Goal: Find specific page/section: Find specific page/section

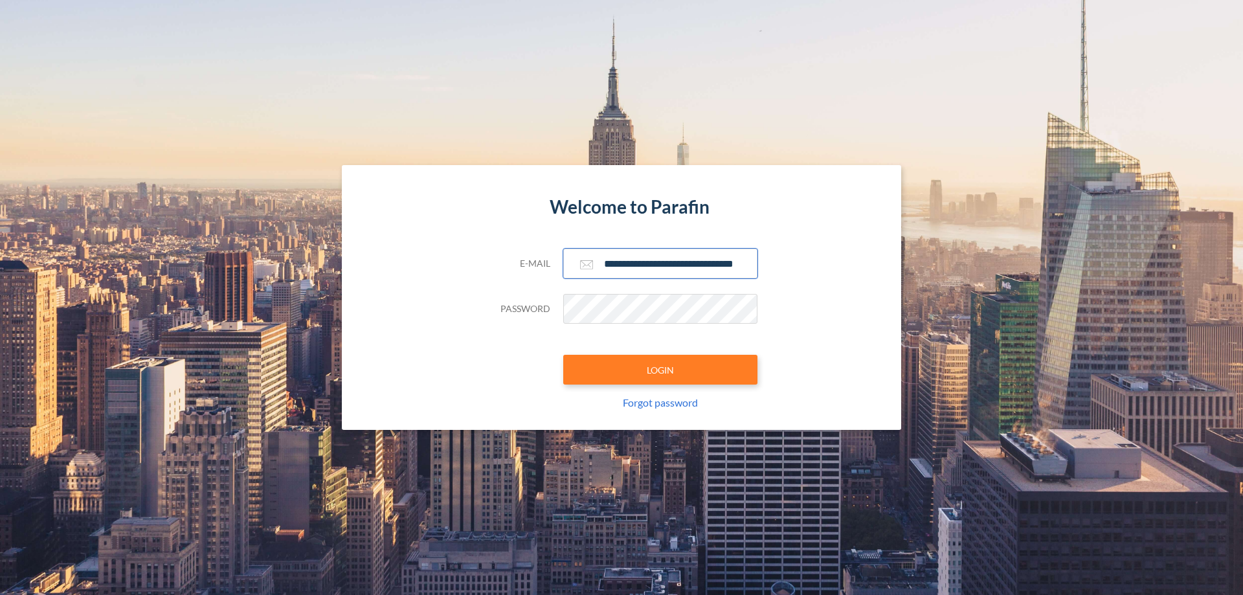
type input "**********"
click at [660, 370] on button "LOGIN" at bounding box center [660, 370] width 194 height 30
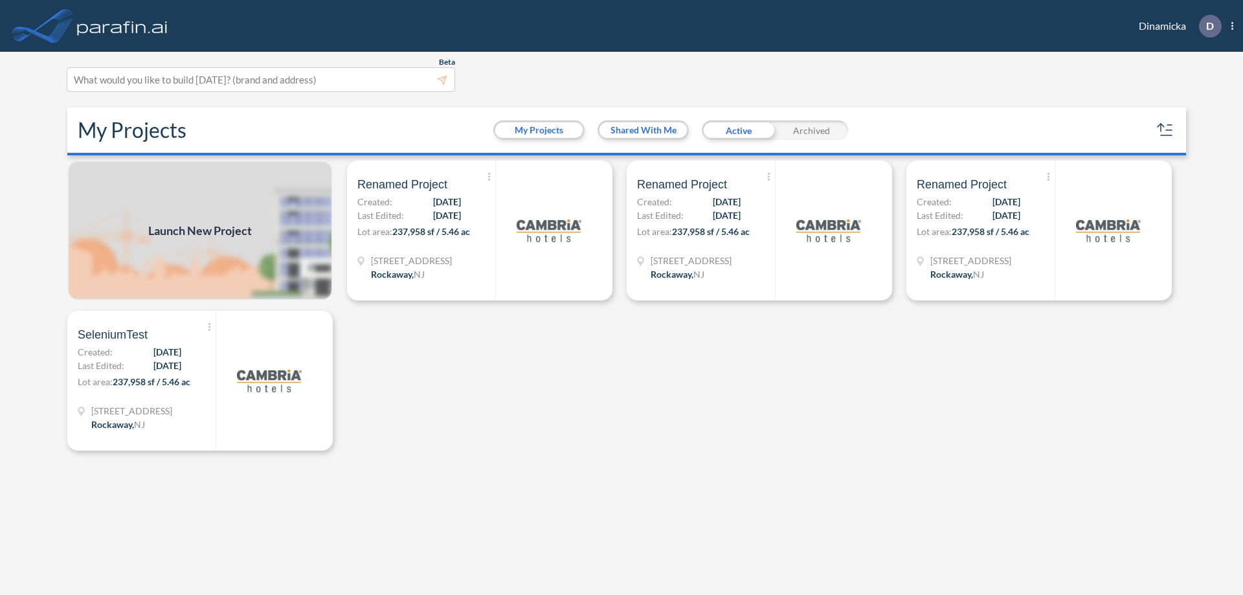
scroll to position [3, 0]
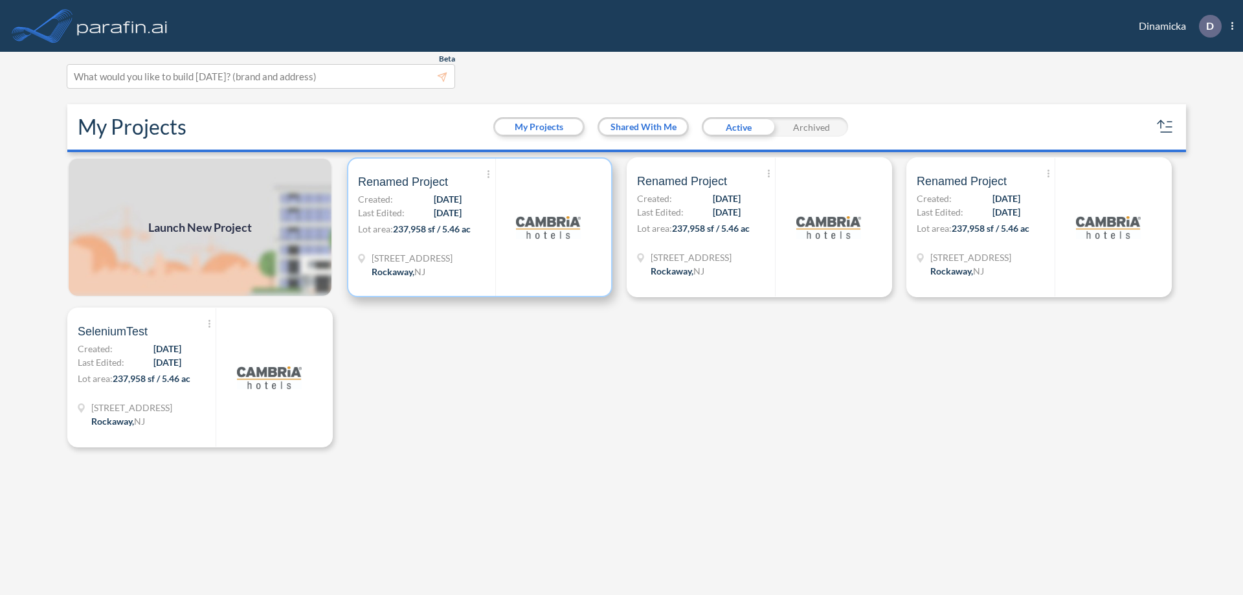
click at [480, 227] on p "Lot area: 237,958 sf / 5.46 ac" at bounding box center [426, 231] width 137 height 19
